Goal: Find specific page/section: Find specific page/section

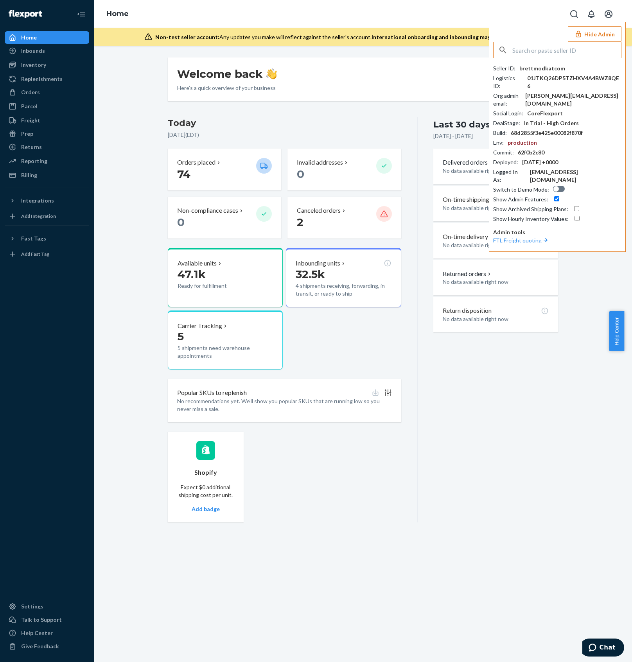
click at [536, 45] on input "text" at bounding box center [567, 50] width 109 height 16
paste input "frank@theohmstore.co"
type input "frank@theohmstore.co"
click at [554, 73] on span "frank@theohmstore.co" at bounding box center [560, 80] width 117 height 16
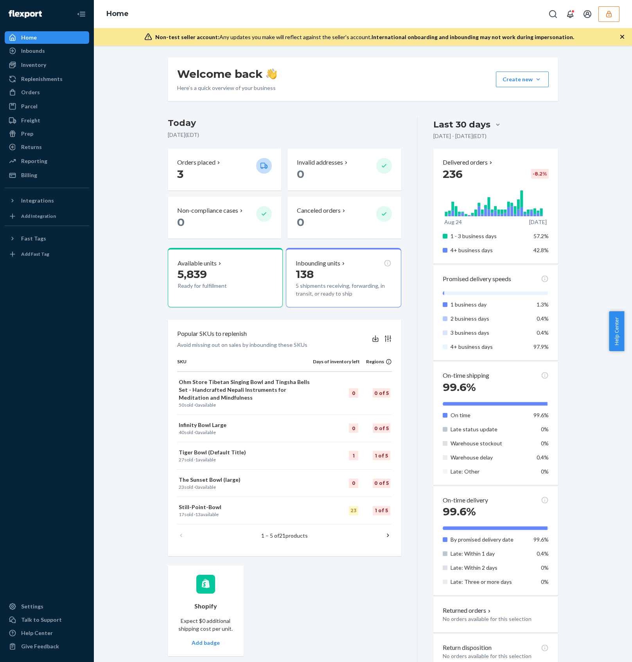
click at [608, 17] on icon "button" at bounding box center [609, 14] width 8 height 8
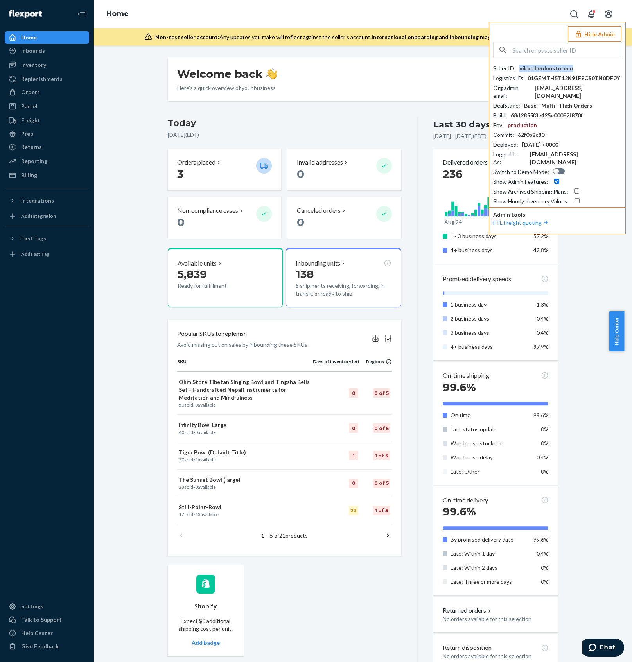
click at [543, 67] on div "nikkitheohmstoreco" at bounding box center [547, 69] width 54 height 8
click at [554, 49] on input "text" at bounding box center [567, 50] width 109 height 16
paste input "lorrainezhanacorporationcom"
type input "lorrainezhanacorporationcom"
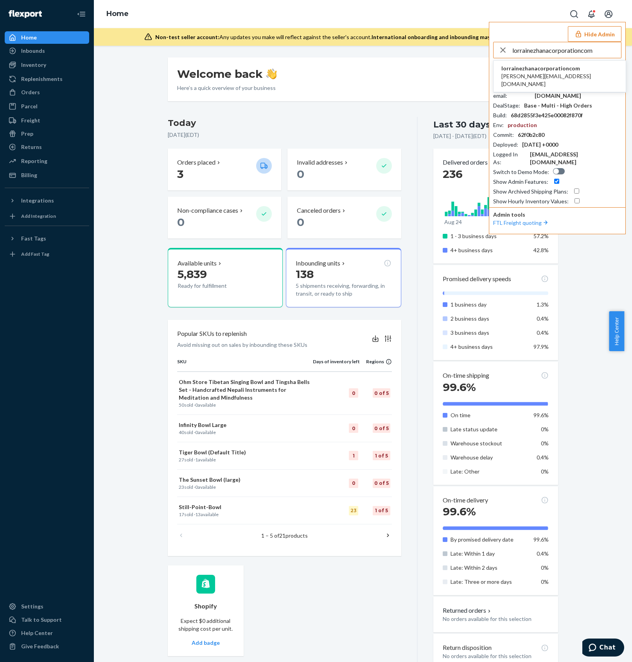
click at [570, 68] on span "lorrainezhanacorporationcom" at bounding box center [560, 69] width 117 height 8
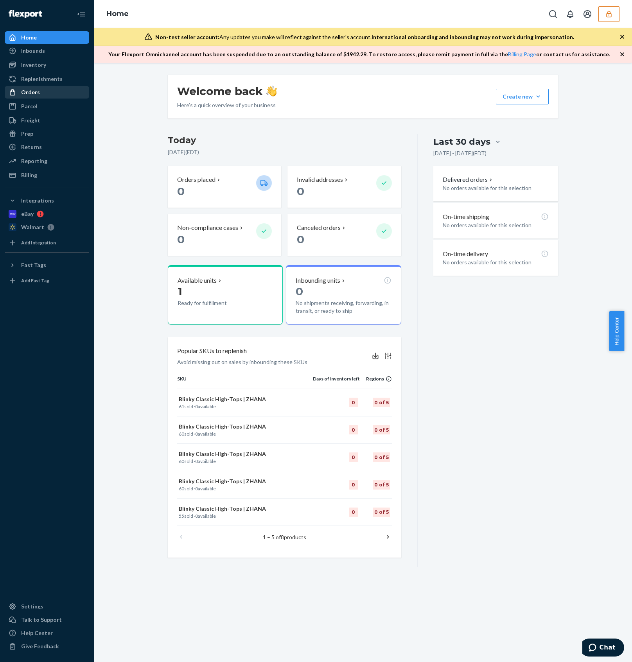
click at [54, 95] on div "Orders" at bounding box center [46, 92] width 83 height 11
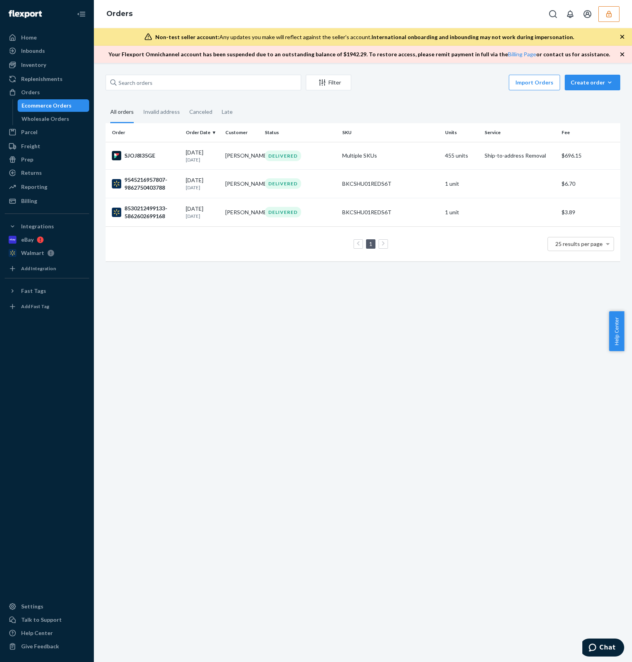
click at [602, 14] on button "button" at bounding box center [609, 14] width 21 height 16
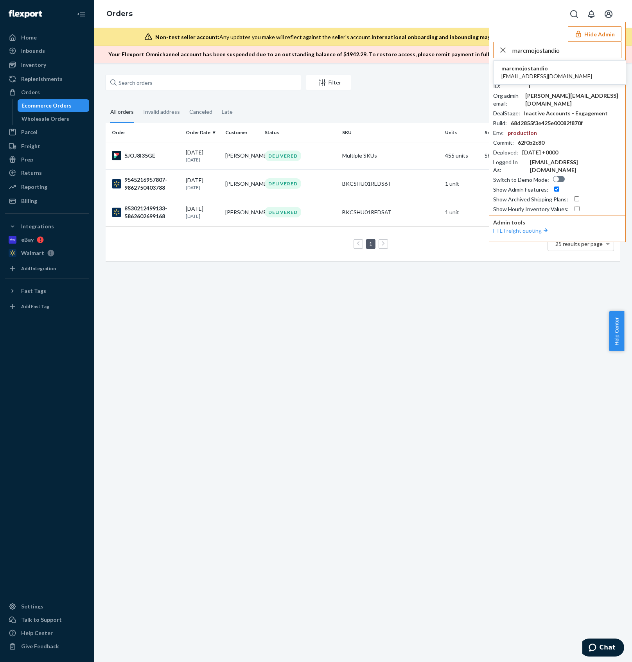
type input "marcmojostandio"
click at [532, 73] on span "[EMAIL_ADDRESS][DOMAIN_NAME]" at bounding box center [547, 76] width 91 height 8
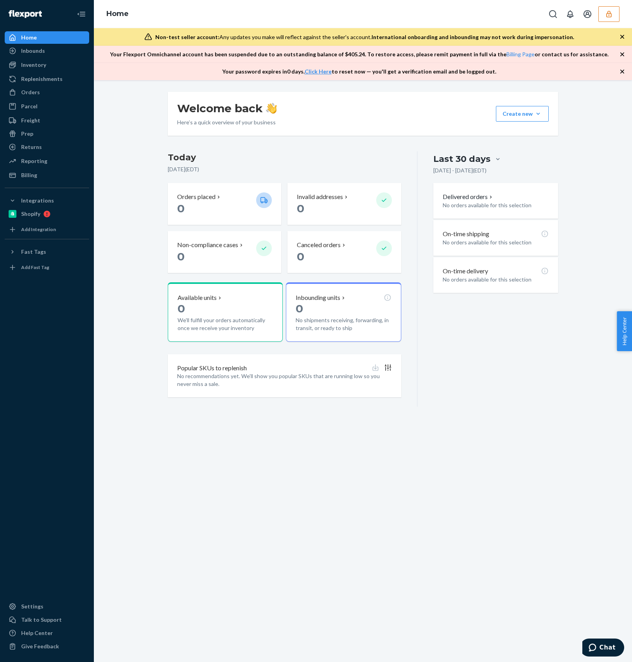
click at [602, 13] on button "button" at bounding box center [609, 14] width 21 height 16
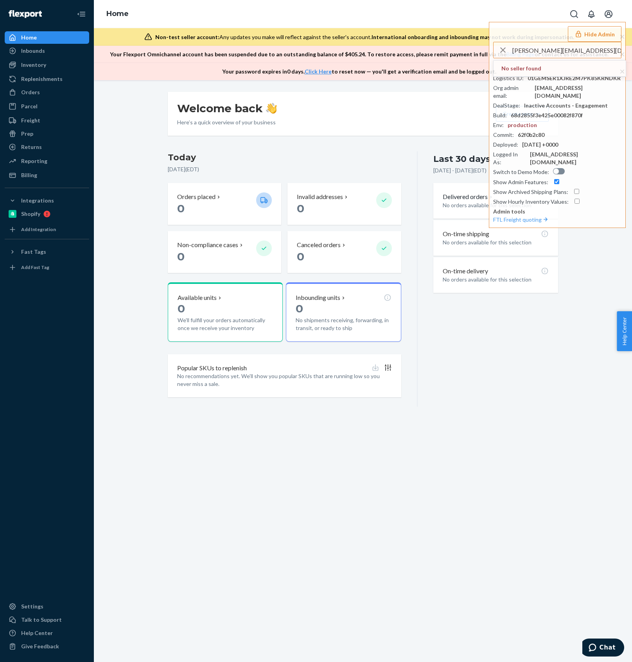
drag, startPoint x: 539, startPoint y: 49, endPoint x: 466, endPoint y: 50, distance: 72.4
click at [466, 50] on div "Home Hide Admin supriya@dancingnumbers.com No seller found Seller ID : marcmojo…" at bounding box center [363, 40] width 538 height 80
click at [583, 52] on input "dancingnumbers.com" at bounding box center [567, 50] width 109 height 16
drag, startPoint x: 582, startPoint y: 54, endPoint x: 527, endPoint y: 48, distance: 55.8
click at [497, 45] on div "dancingnumbers.com" at bounding box center [558, 50] width 128 height 16
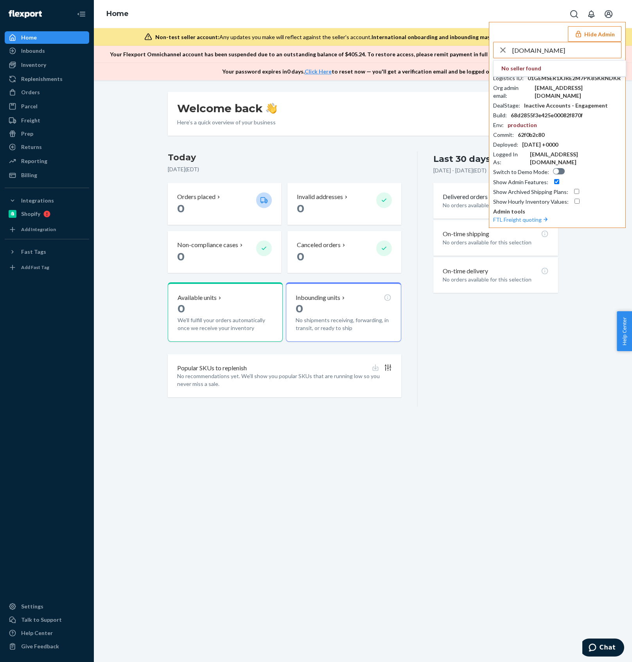
paste input "supriya@"
type input "supriya@dancingnumbers.com"
